Goal: Find specific page/section: Find specific page/section

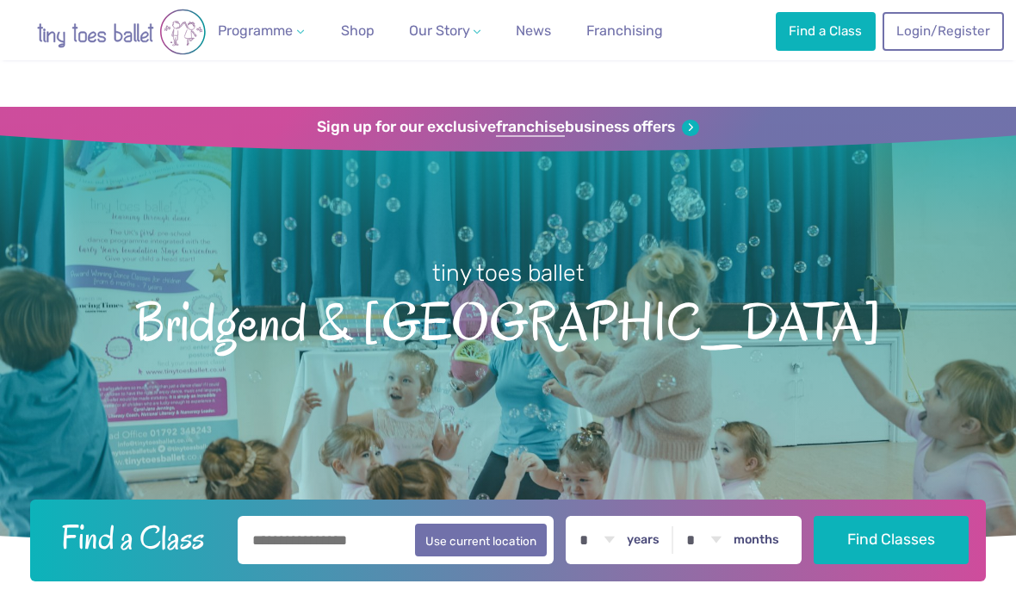
scroll to position [397, 0]
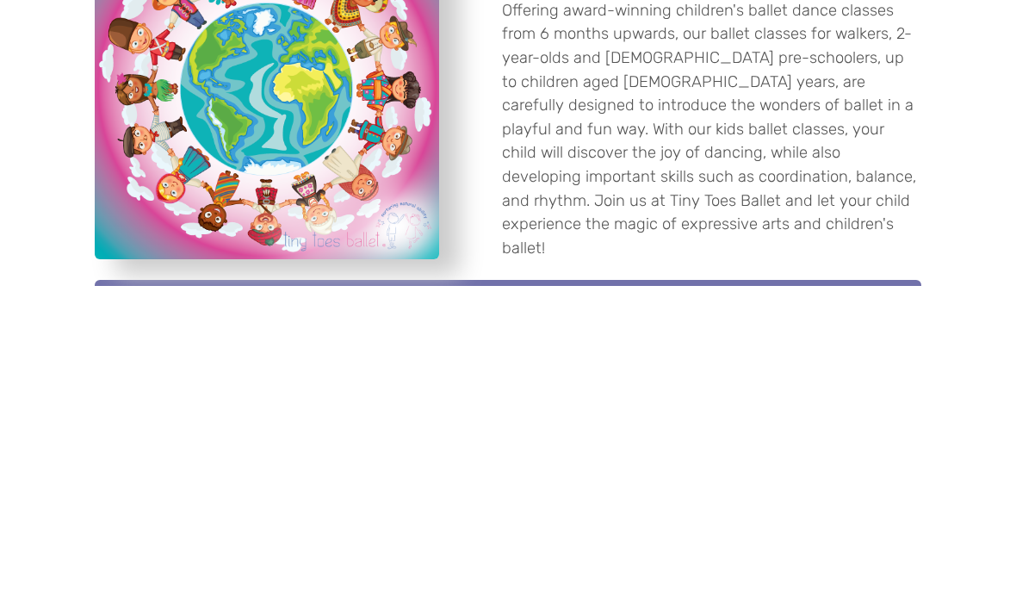
click at [473, 144] on button "Use current location" at bounding box center [481, 143] width 132 height 33
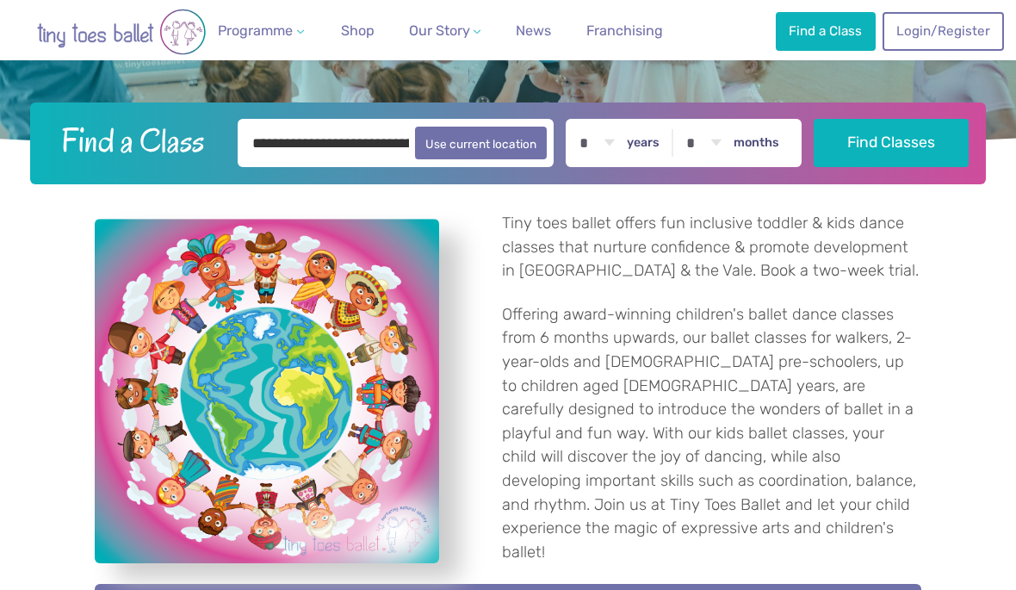
type input "**********"
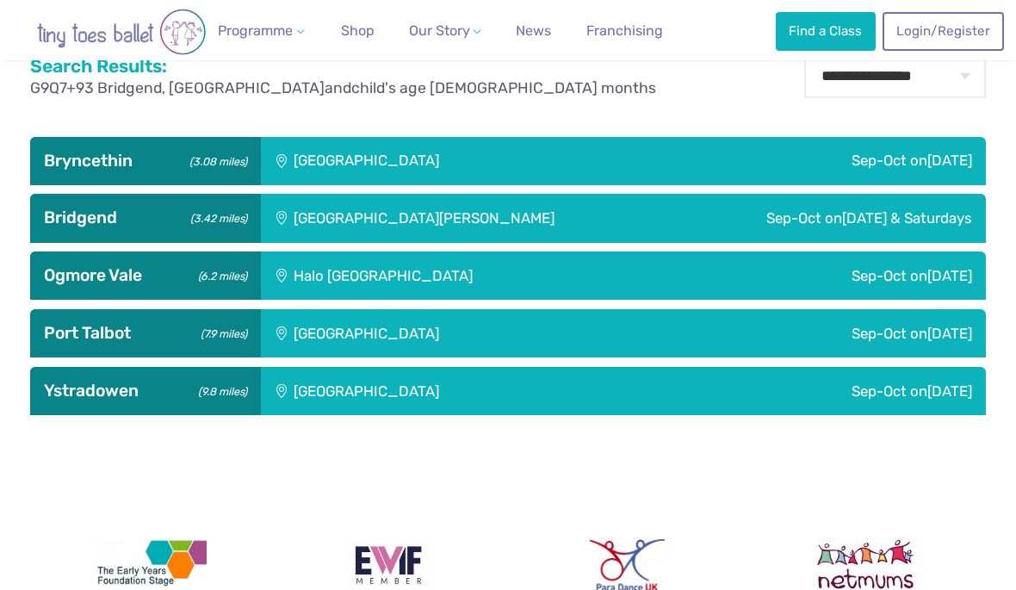
scroll to position [589, 0]
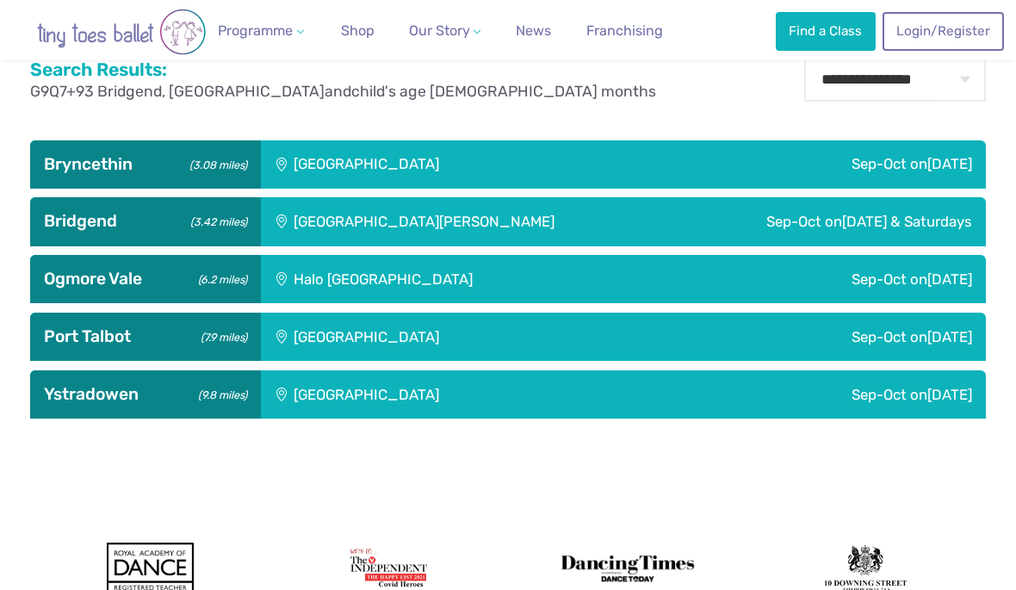
click at [117, 398] on h3 "Ystradowen (9.8 miles)" at bounding box center [145, 394] width 202 height 21
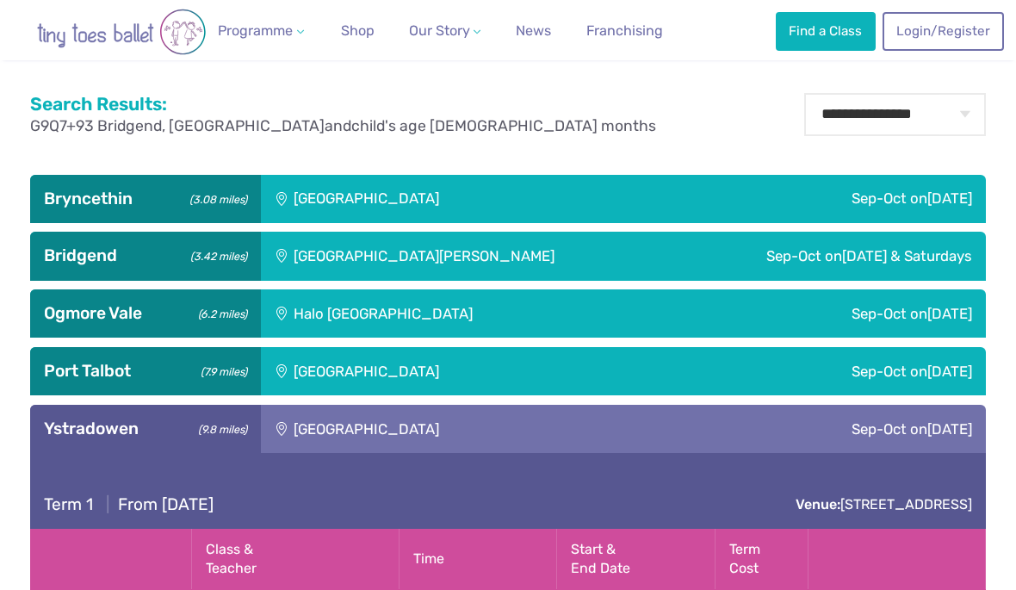
scroll to position [540, 0]
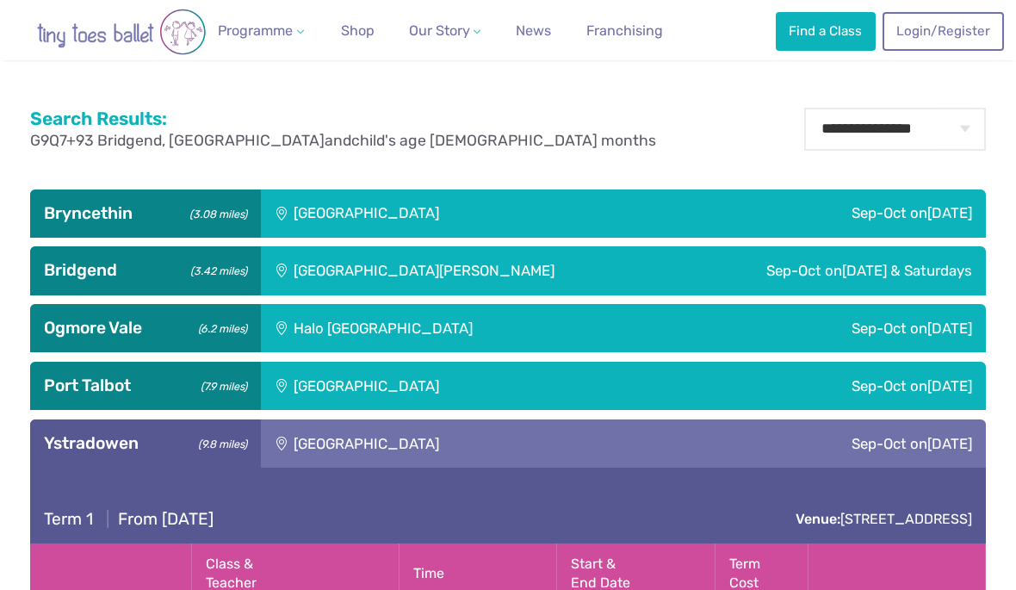
click at [109, 441] on h3 "Ystradowen (9.8 miles)" at bounding box center [145, 443] width 202 height 21
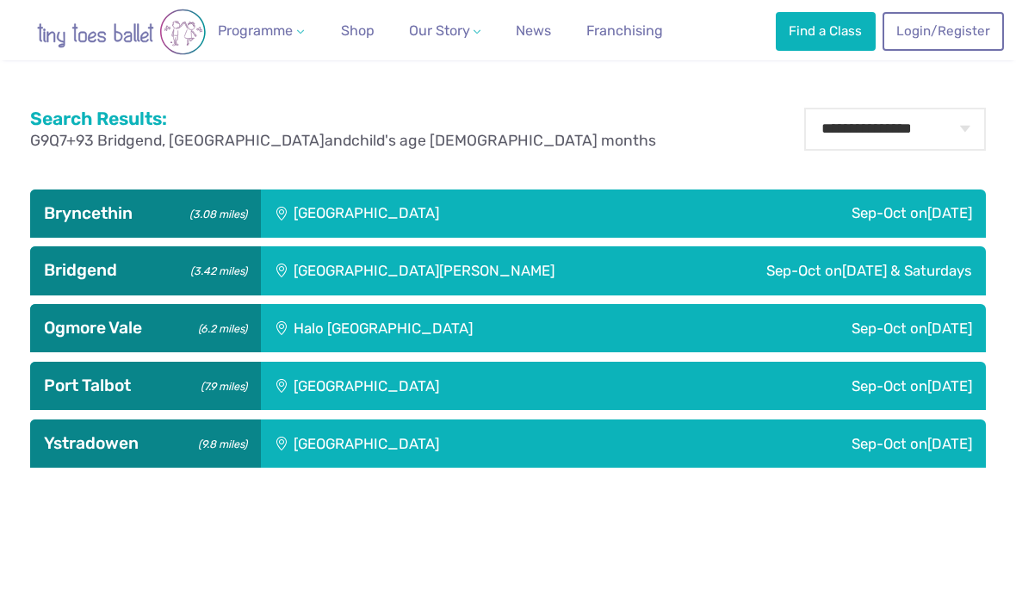
click at [124, 213] on h3 "Bryncethin (3.08 miles)" at bounding box center [145, 213] width 202 height 21
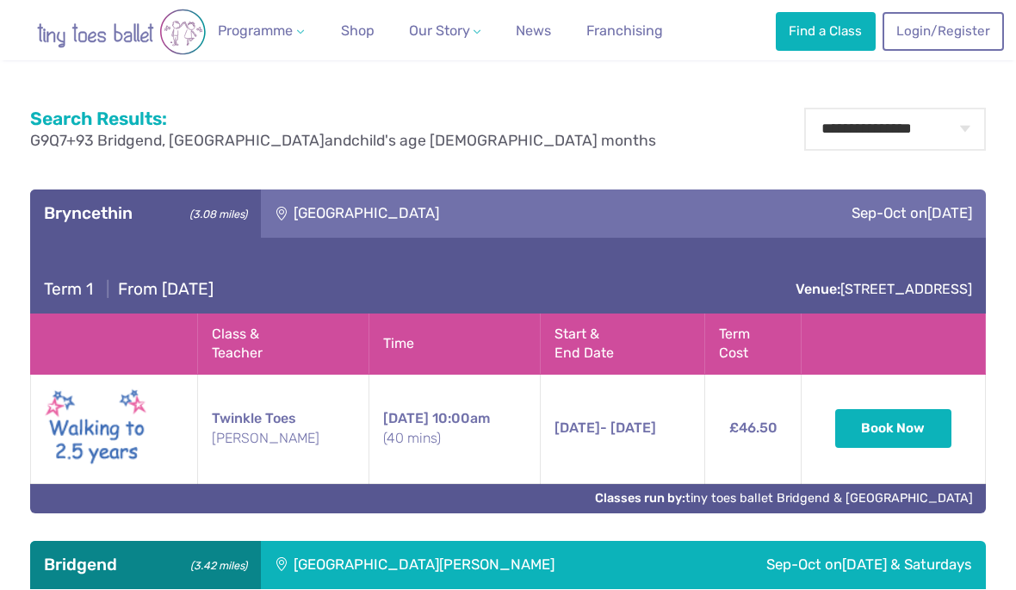
click at [113, 211] on h3 "Bryncethin (3.08 miles)" at bounding box center [145, 213] width 202 height 21
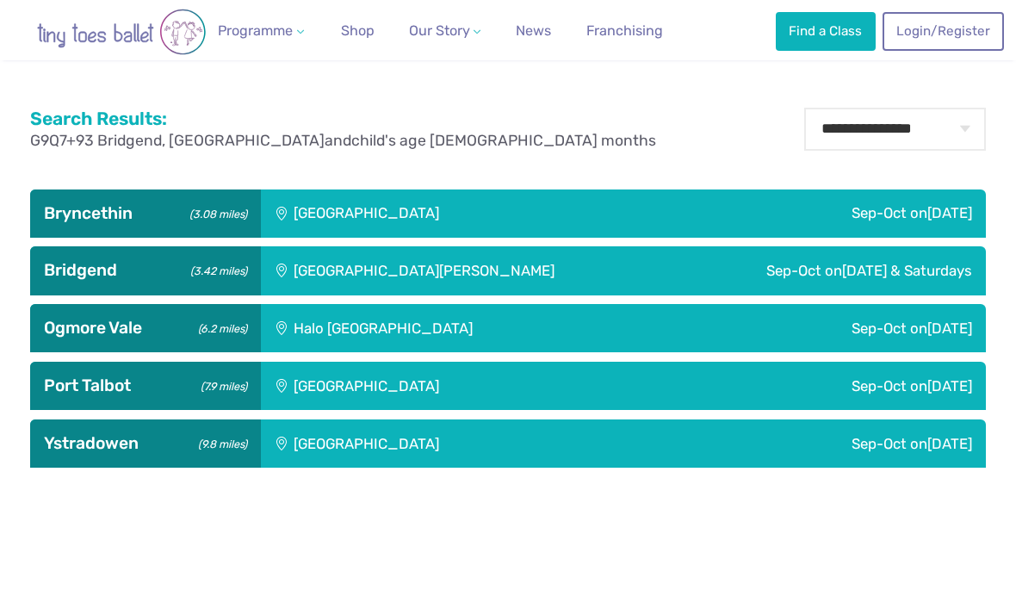
click at [94, 267] on h3 "Bridgend (3.42 miles)" at bounding box center [145, 270] width 202 height 21
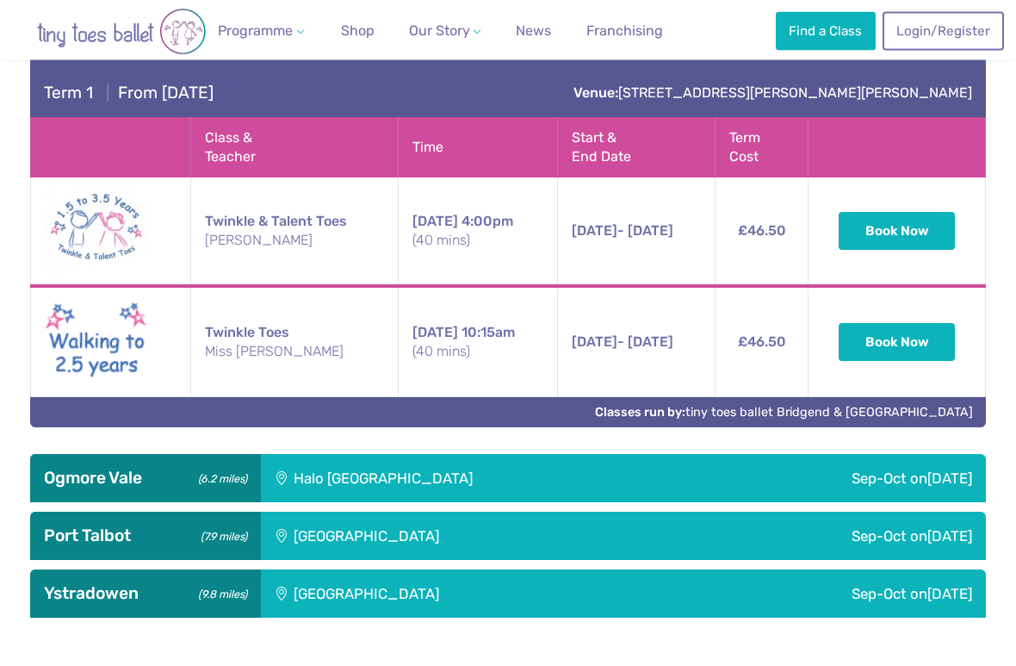
scroll to position [870, 0]
click at [156, 472] on h3 "Ogmore Vale (6.2 miles)" at bounding box center [145, 478] width 202 height 21
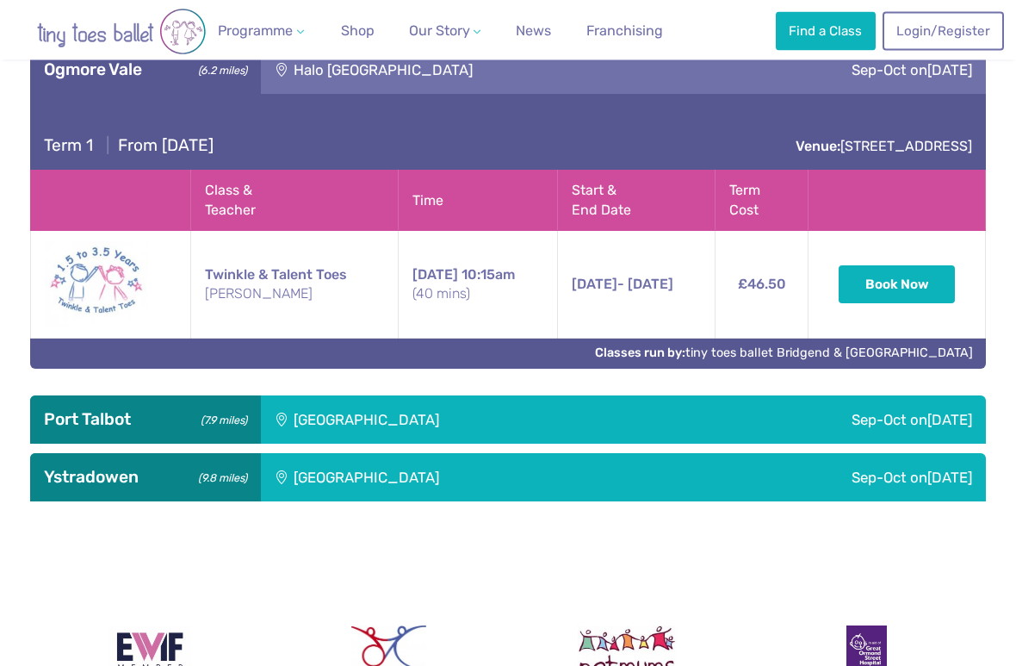
scroll to position [1278, 0]
click at [108, 409] on h3 "Port Talbot (7.9 miles)" at bounding box center [145, 419] width 202 height 21
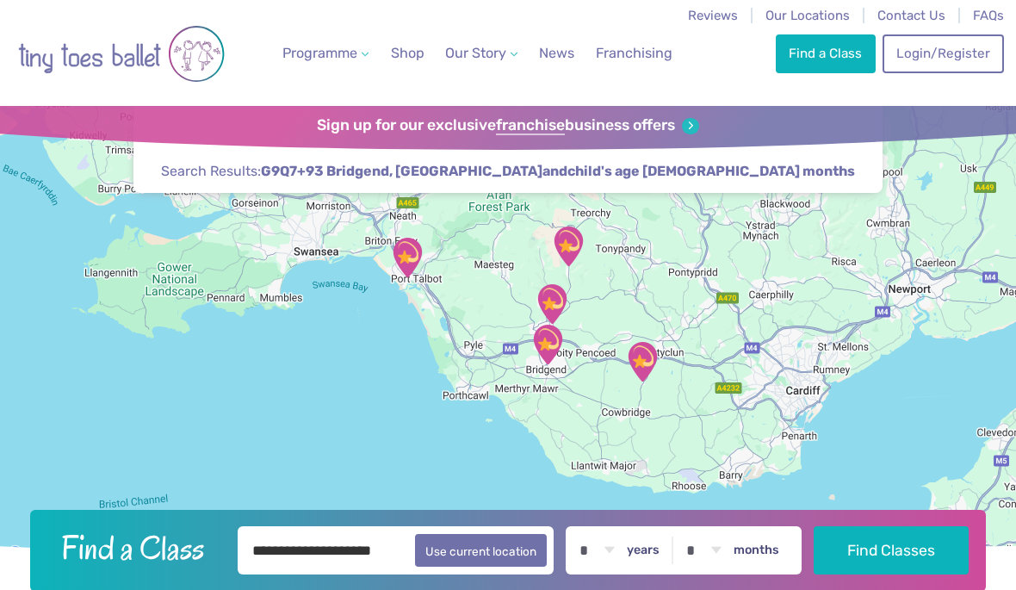
scroll to position [0, 0]
